Goal: Transaction & Acquisition: Subscribe to service/newsletter

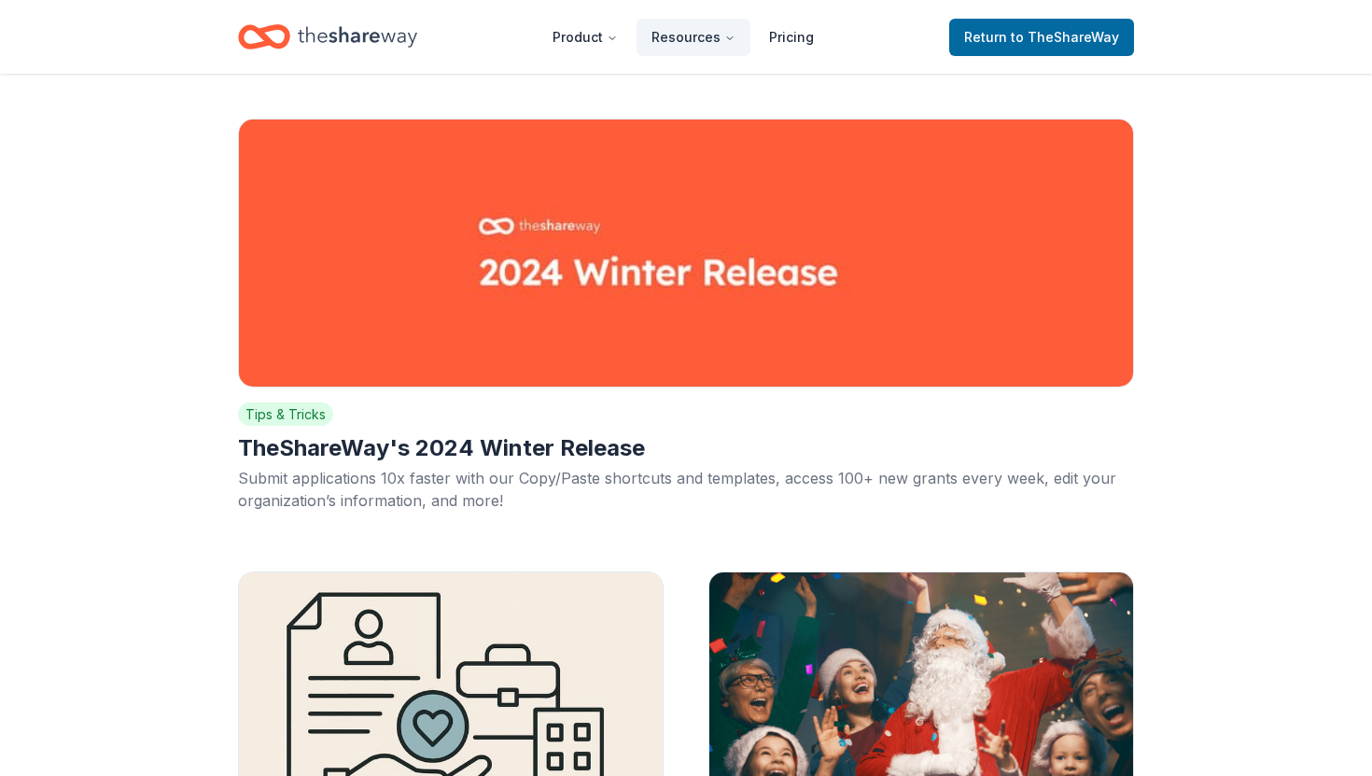
click at [283, 28] on icon "Home" at bounding box center [273, 36] width 29 height 19
click at [330, 39] on icon "Home" at bounding box center [358, 37] width 120 height 38
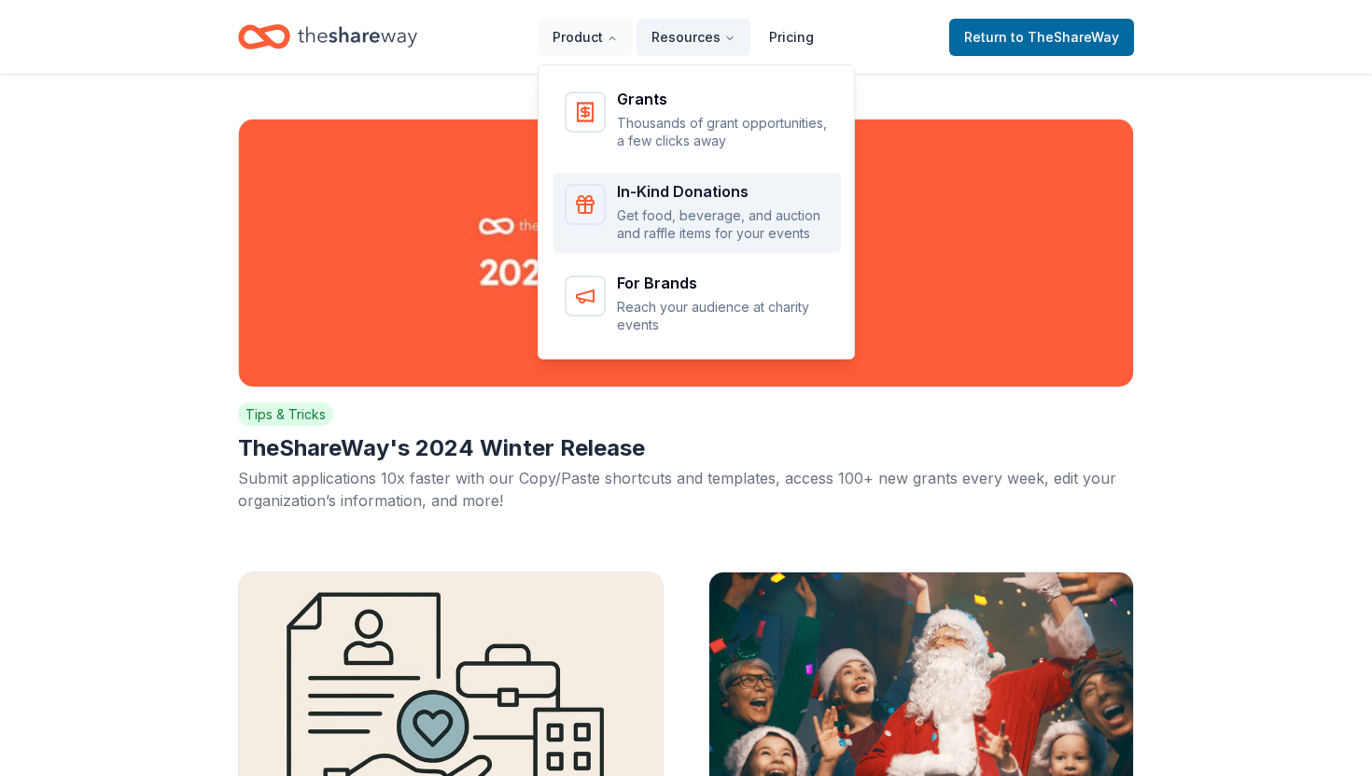
click at [593, 207] on icon "Main" at bounding box center [585, 204] width 22 height 22
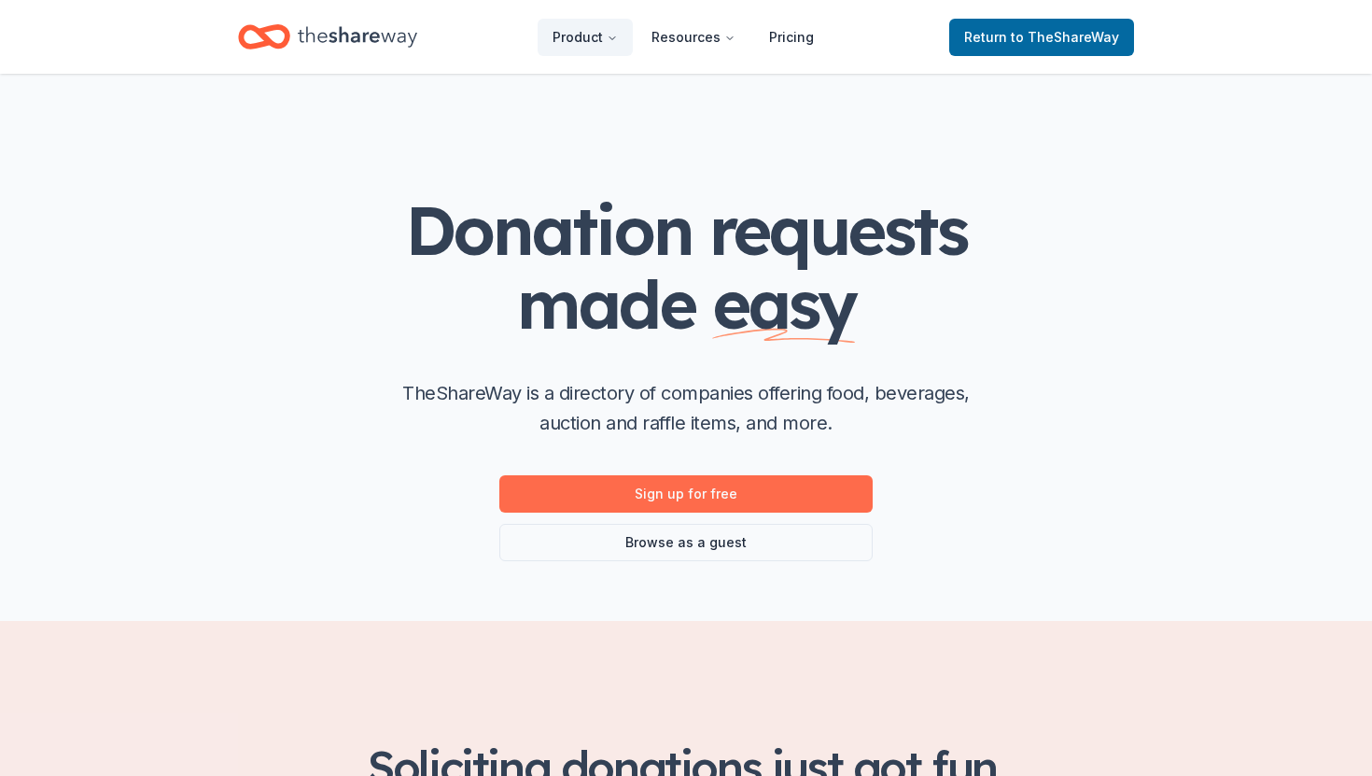
click at [754, 503] on link "Sign up for free" at bounding box center [686, 493] width 373 height 37
